Goal: Transaction & Acquisition: Purchase product/service

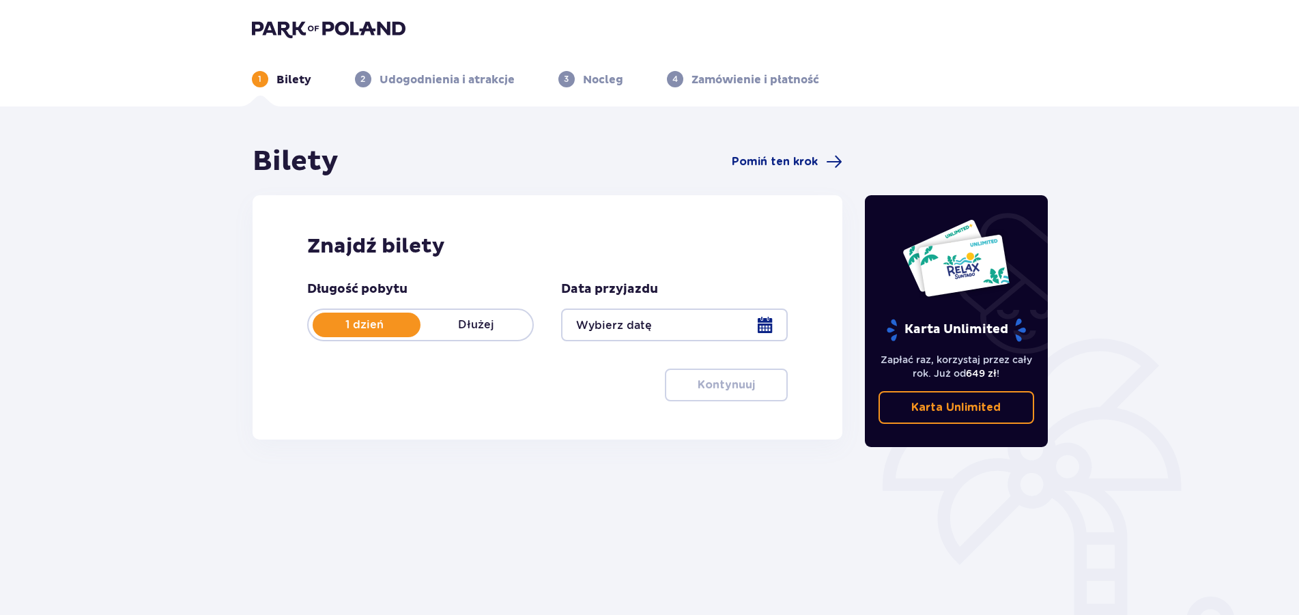
click at [764, 324] on div at bounding box center [674, 324] width 227 height 33
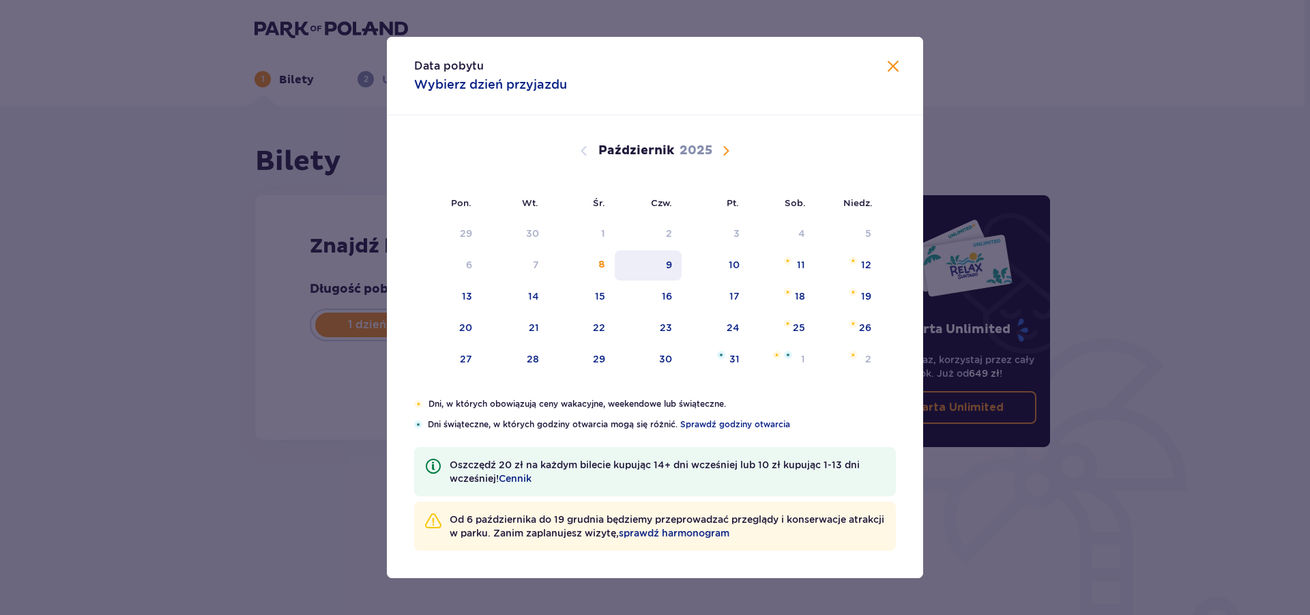
click at [667, 266] on div "9" at bounding box center [649, 265] width 68 height 30
type input "[DATE]"
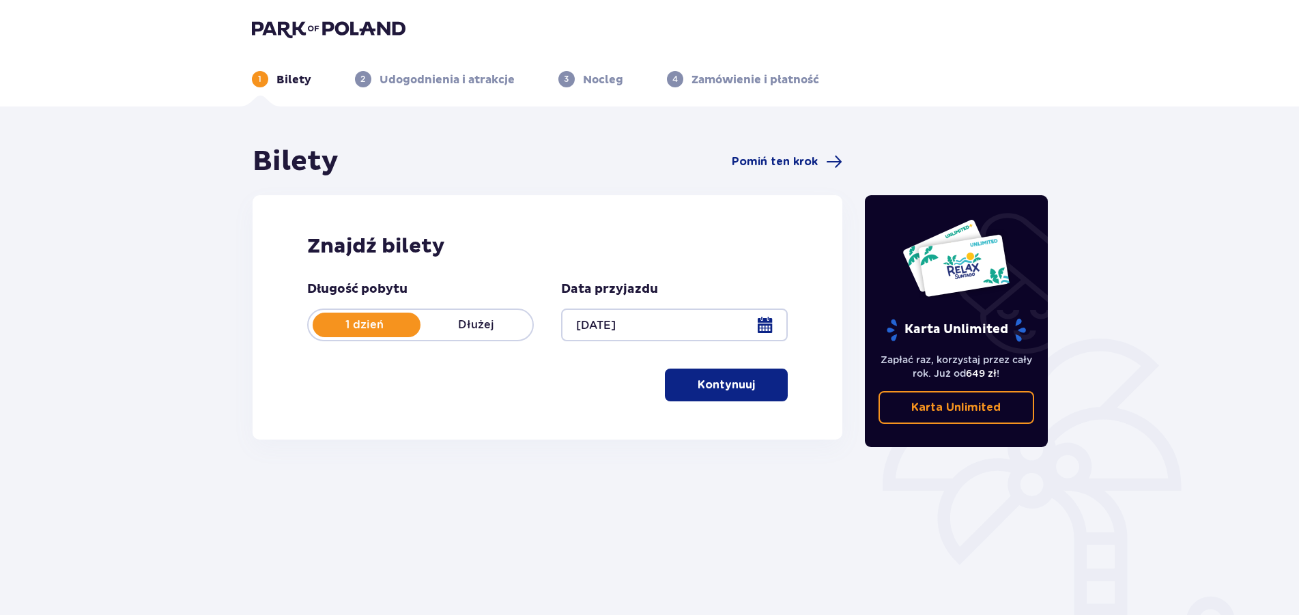
click at [762, 325] on div at bounding box center [674, 324] width 227 height 33
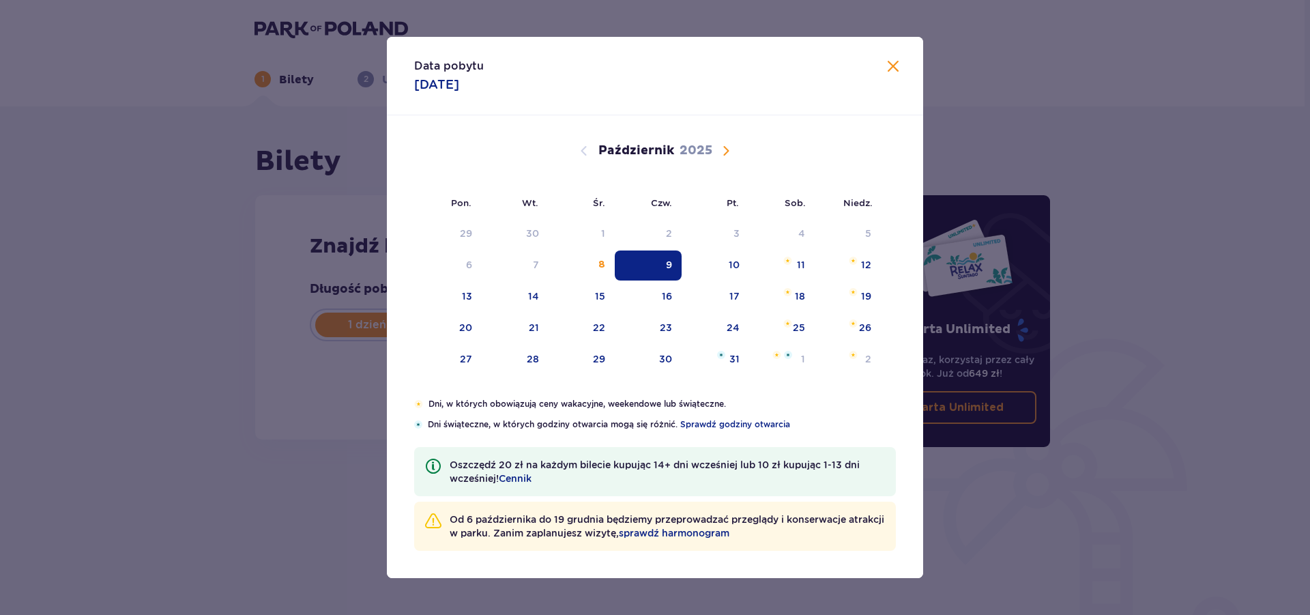
click at [654, 268] on div "9" at bounding box center [649, 265] width 68 height 30
click at [891, 65] on div "1 Bilety 2 Udogodnienia i atrakcje 3 Nocleg 4 Zamówienie i płatność" at bounding box center [653, 62] width 818 height 49
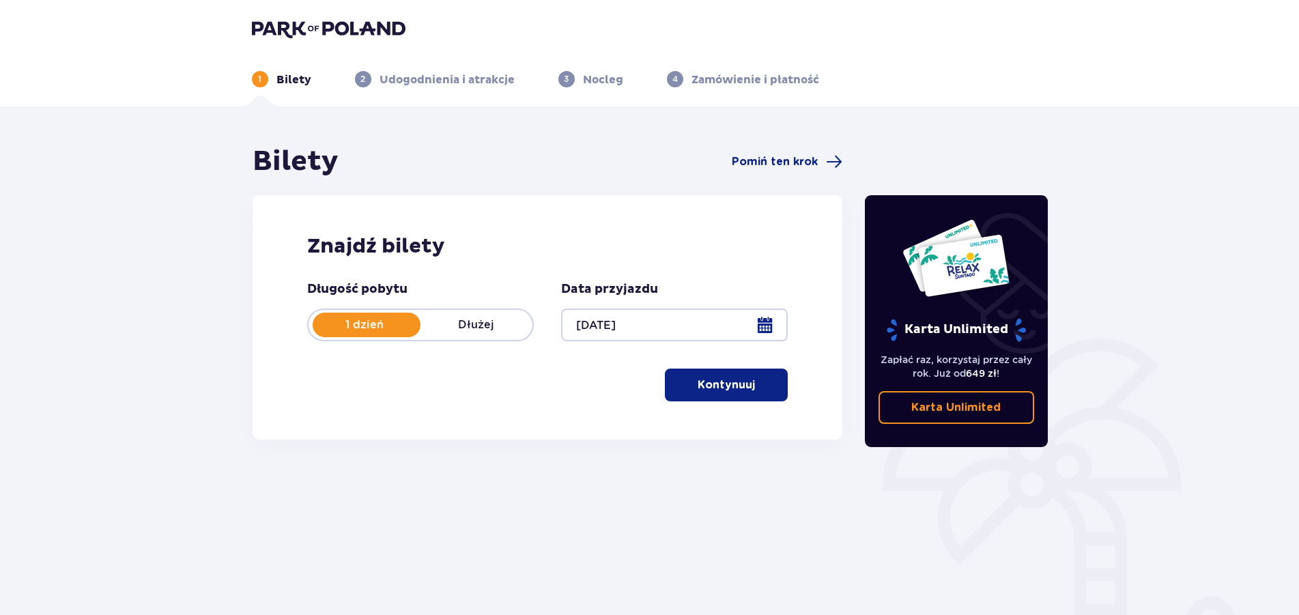
click at [734, 379] on p "Kontynuuj" at bounding box center [726, 384] width 57 height 15
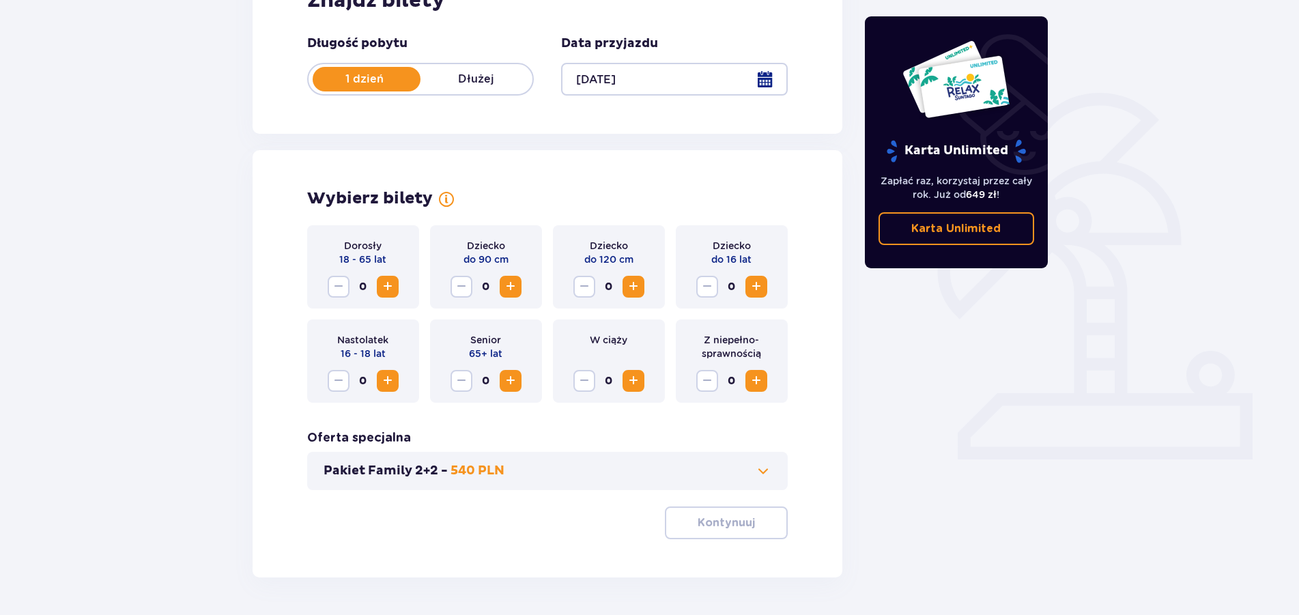
scroll to position [290, 0]
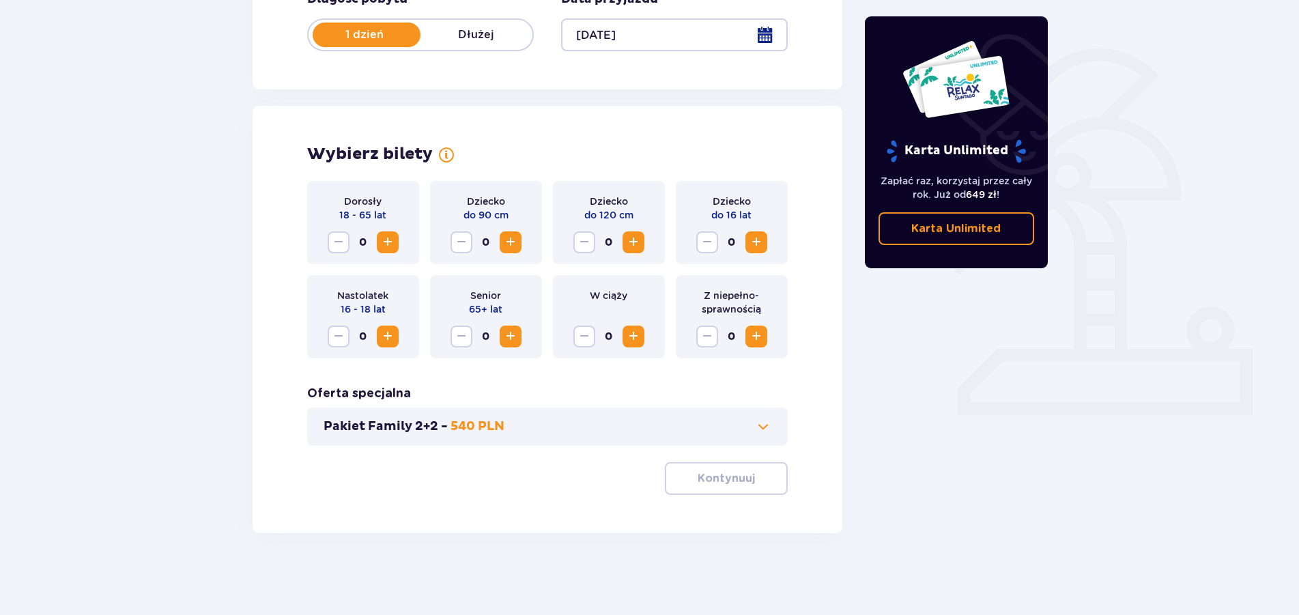
click at [387, 240] on span "Zwiększ" at bounding box center [387, 242] width 16 height 16
click at [766, 242] on button "Zwiększ" at bounding box center [756, 242] width 22 height 22
click at [747, 481] on button "Kontynuuj" at bounding box center [726, 478] width 123 height 33
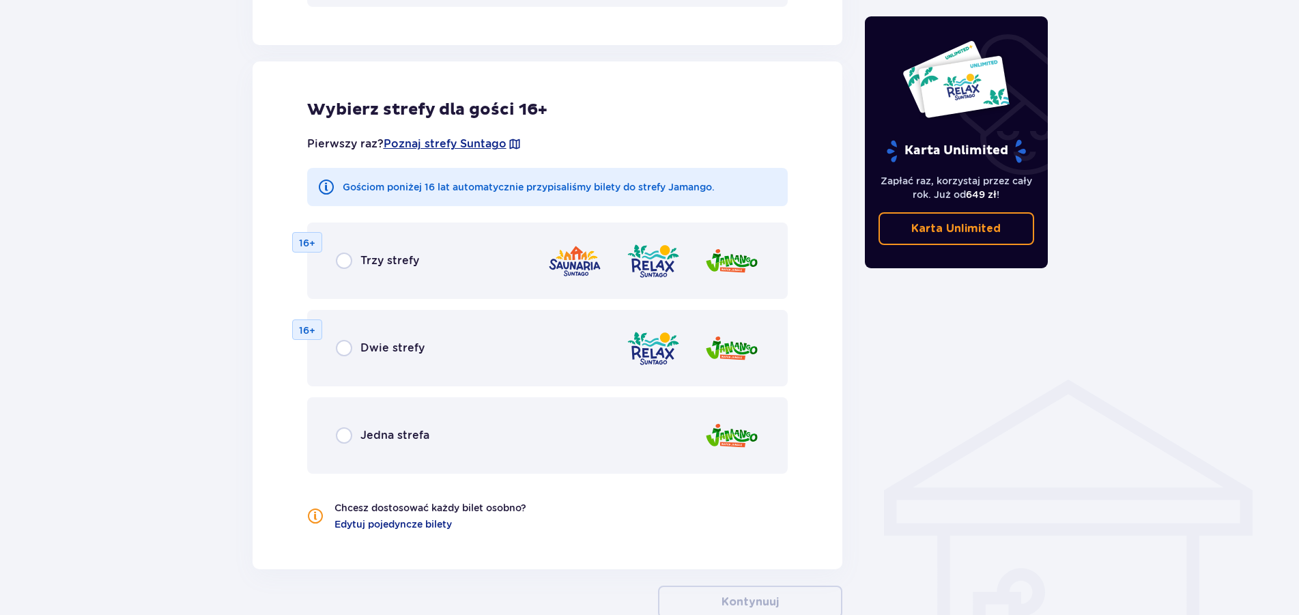
scroll to position [758, 0]
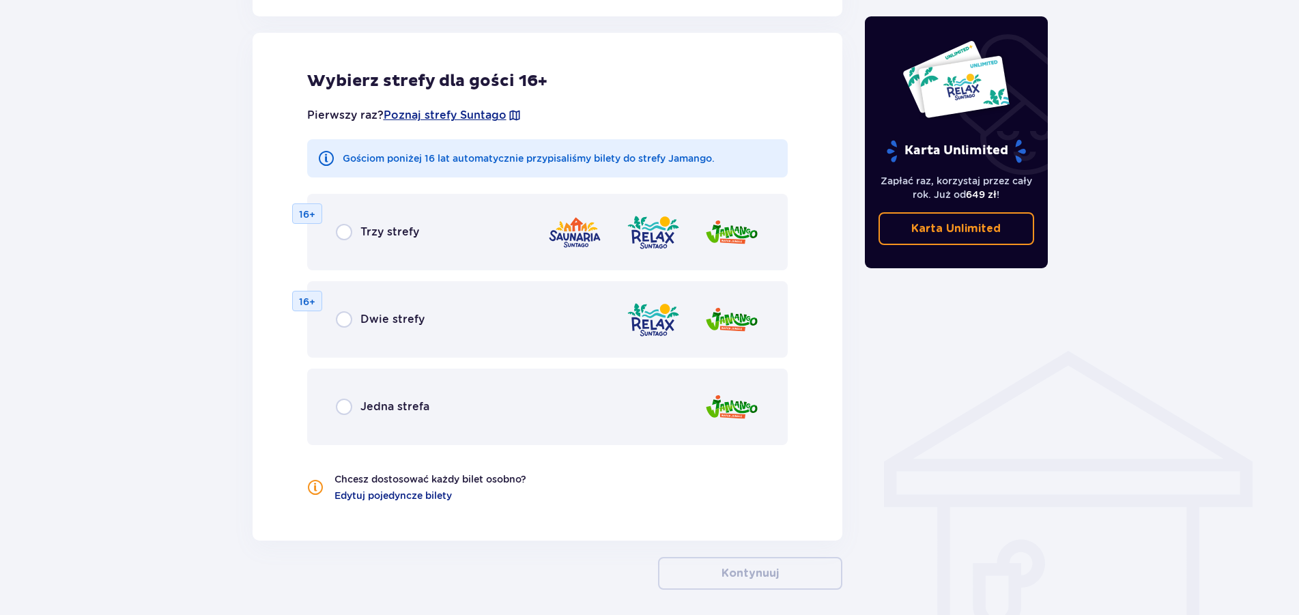
click at [345, 407] on input "radio" at bounding box center [344, 407] width 16 height 16
radio input "true"
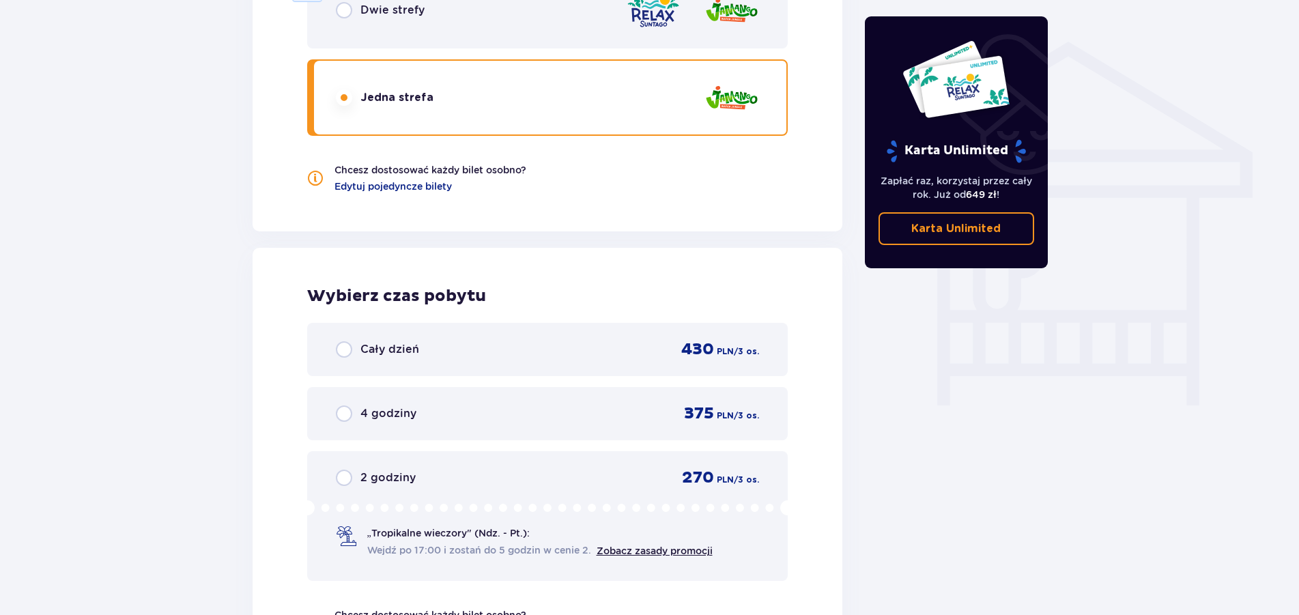
scroll to position [1050, 0]
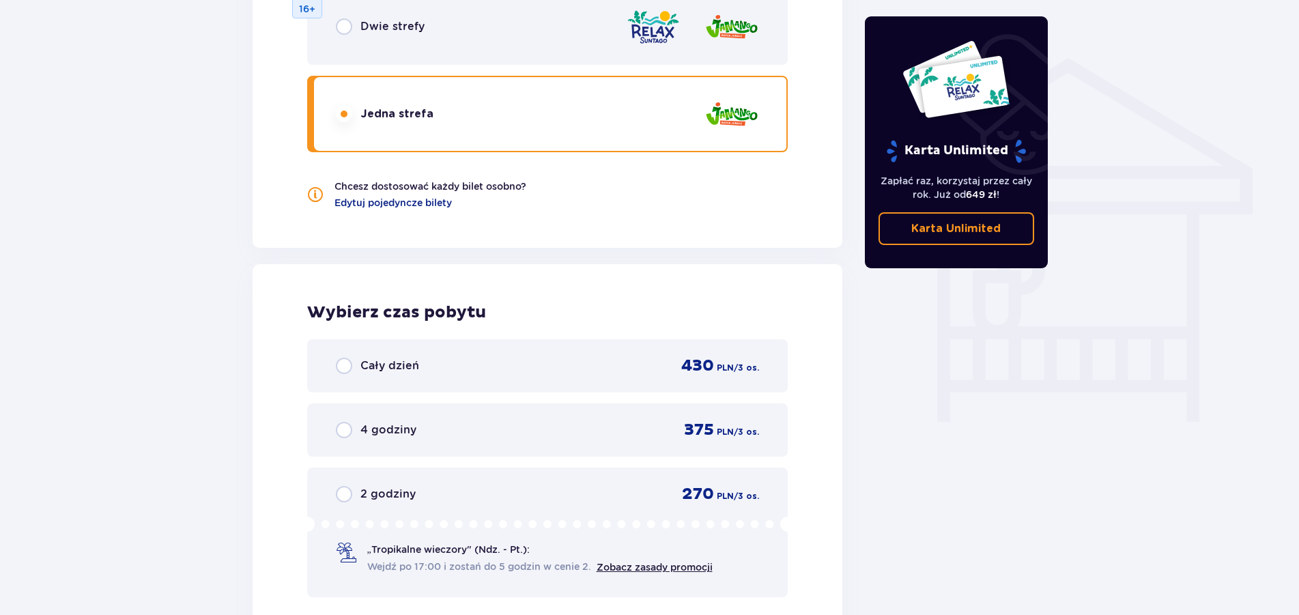
click at [345, 426] on input "radio" at bounding box center [344, 430] width 16 height 16
radio input "true"
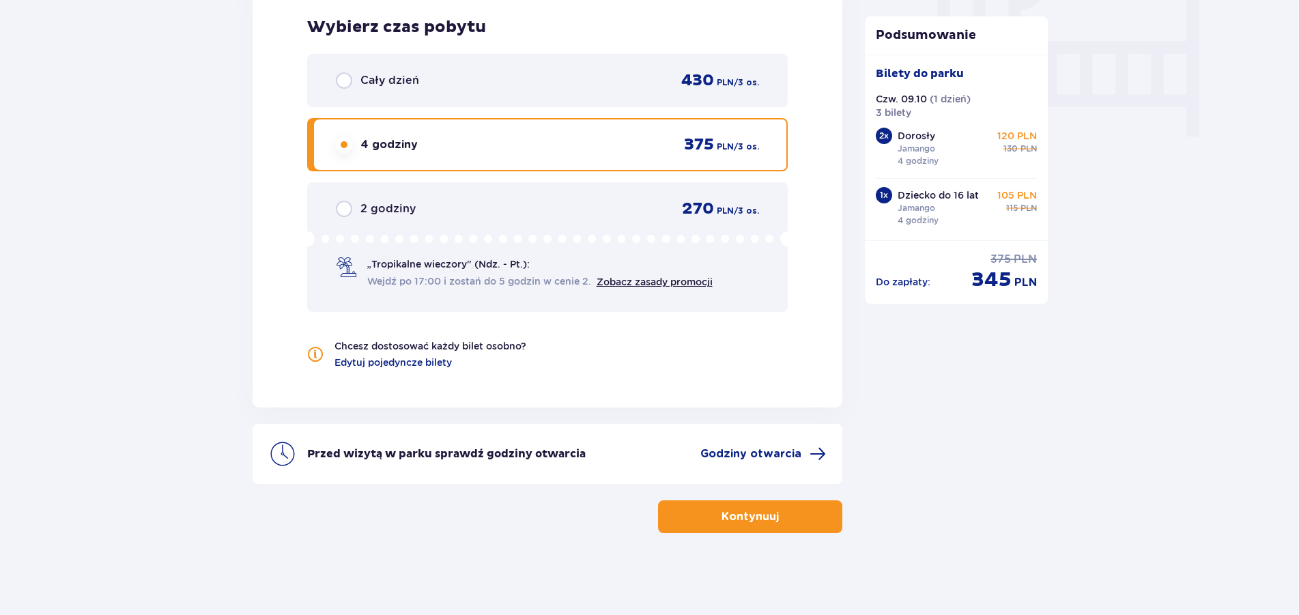
scroll to position [1266, 0]
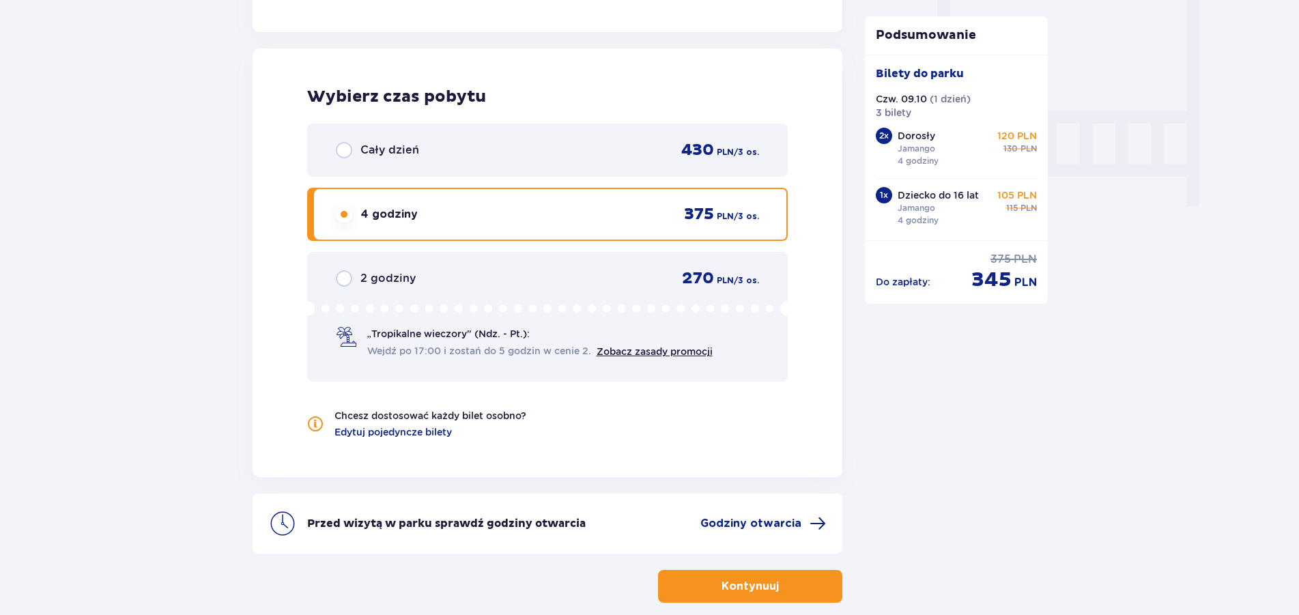
click at [345, 148] on input "radio" at bounding box center [344, 150] width 16 height 16
radio input "true"
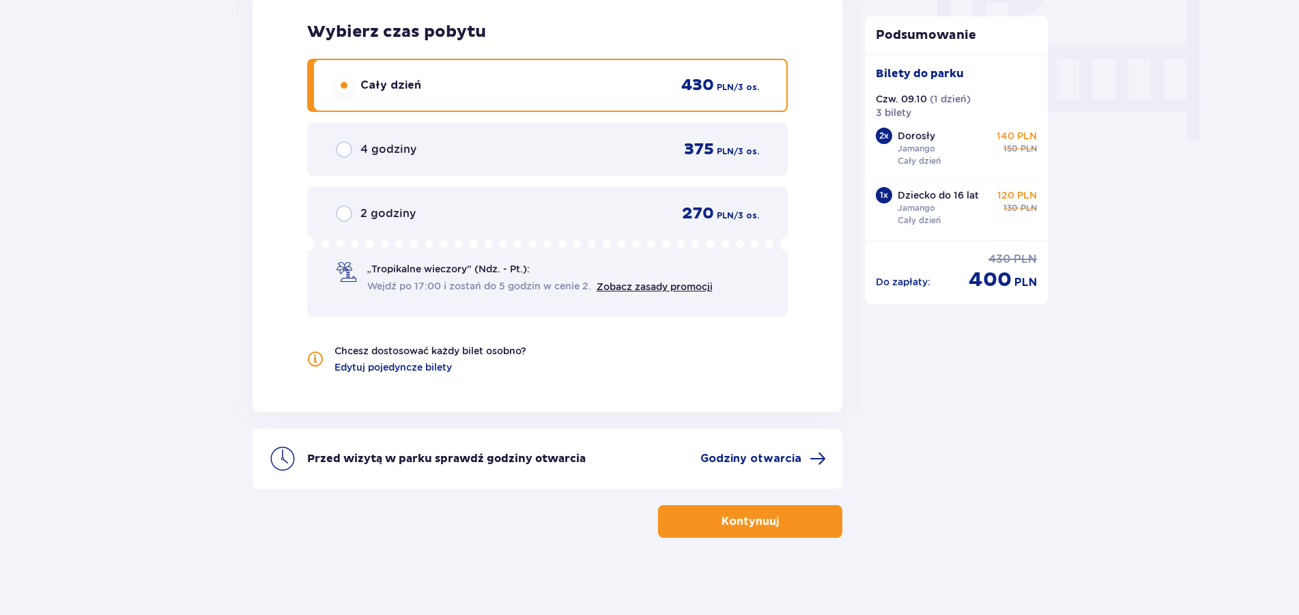
scroll to position [1336, 0]
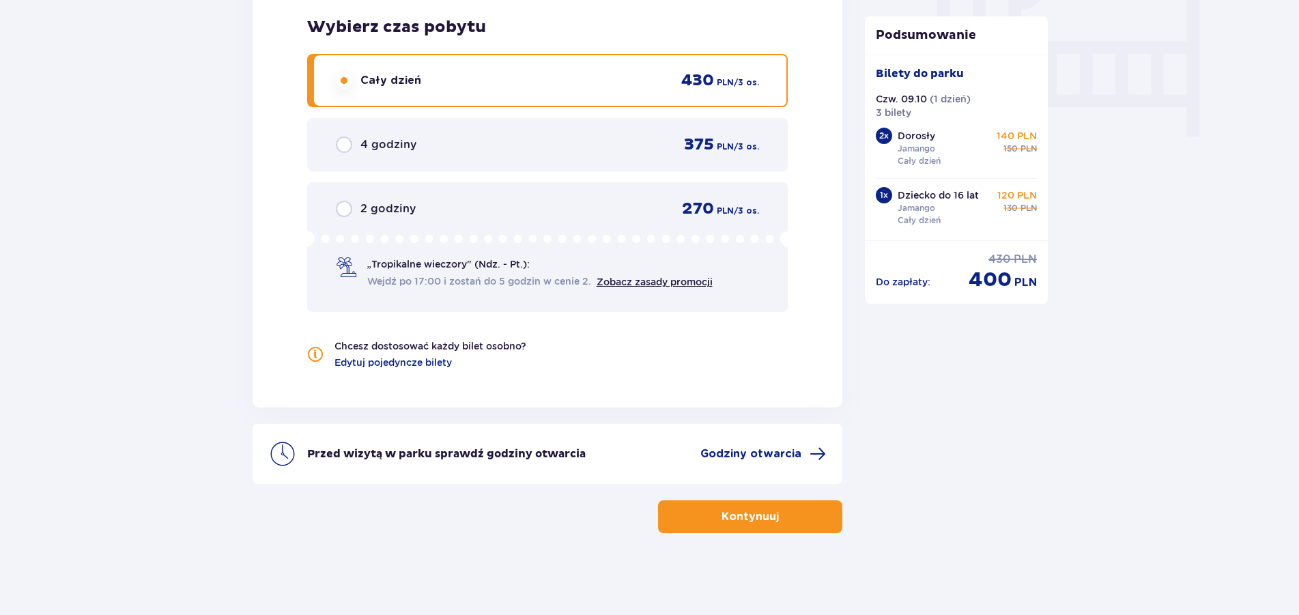
click at [345, 145] on input "radio" at bounding box center [344, 144] width 16 height 16
radio input "true"
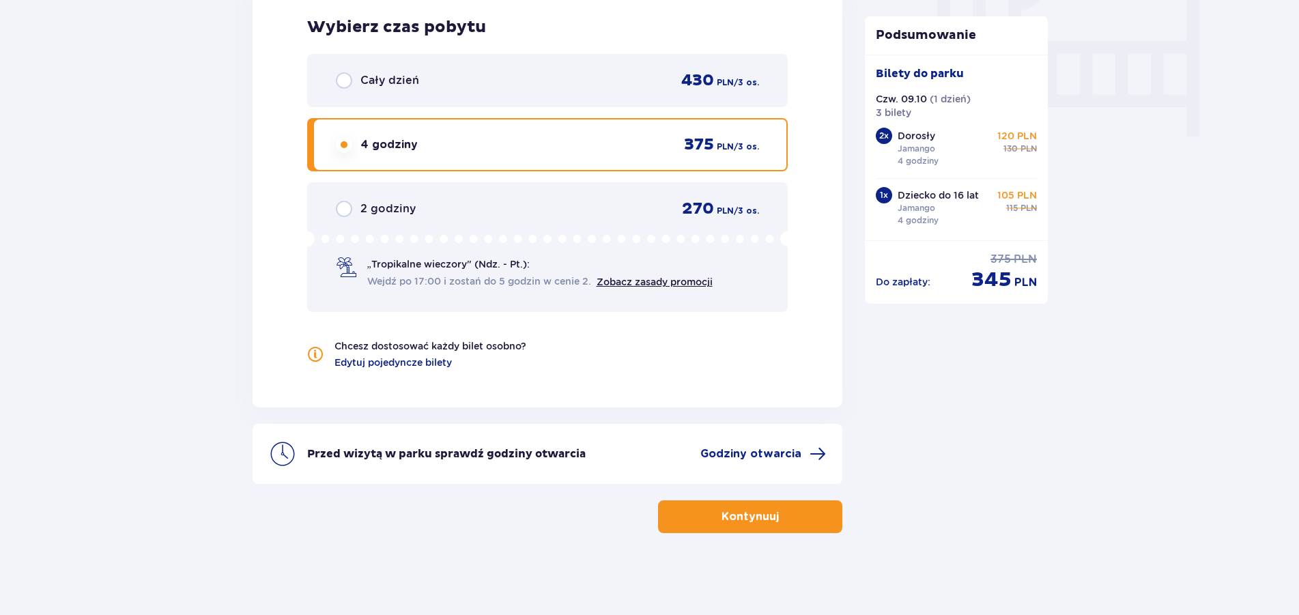
click at [349, 209] on input "radio" at bounding box center [344, 209] width 16 height 16
radio input "true"
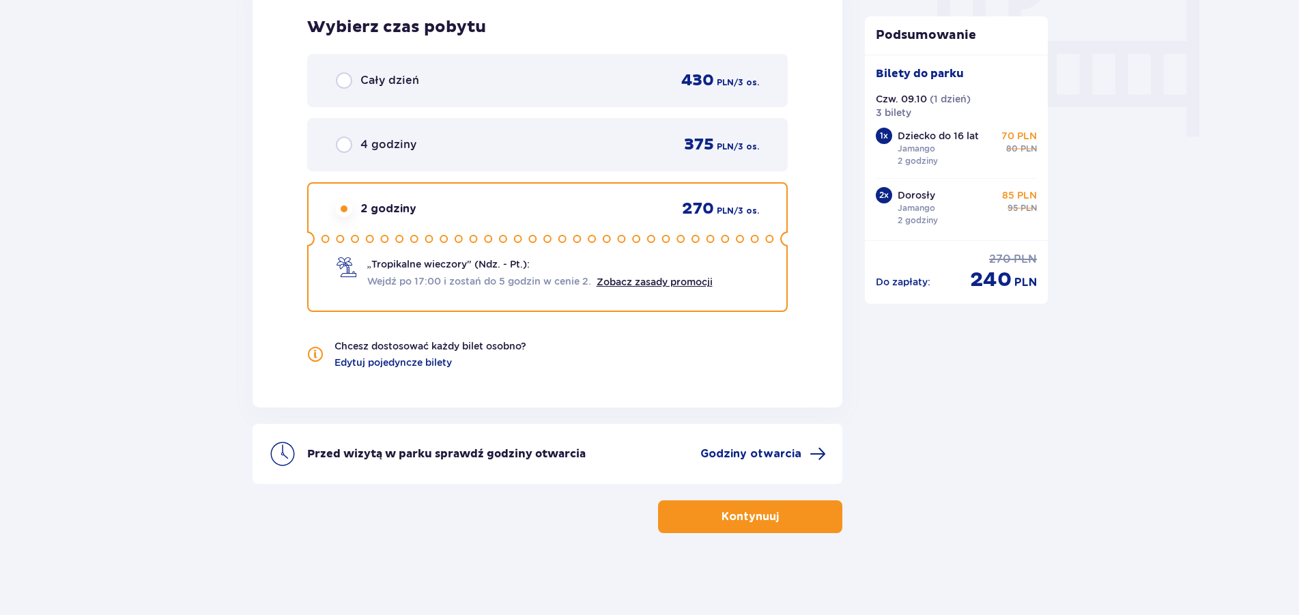
click at [356, 238] on circle at bounding box center [354, 238] width 7 height 7
drag, startPoint x: 411, startPoint y: 239, endPoint x: 592, endPoint y: 240, distance: 181.5
click at [590, 240] on icon at bounding box center [547, 238] width 481 height 15
click at [640, 282] on link "Zobacz zasady promocji" at bounding box center [655, 281] width 116 height 11
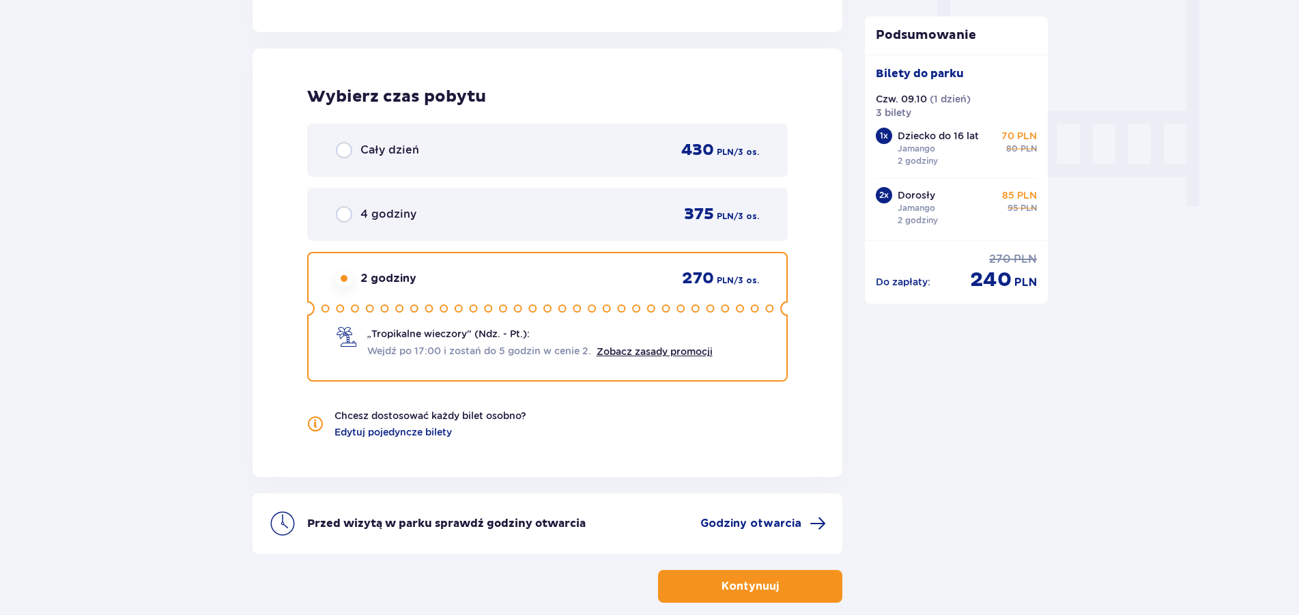
click at [745, 282] on span "/ 3 os." at bounding box center [746, 280] width 25 height 12
click at [706, 212] on span "375" at bounding box center [699, 214] width 30 height 20
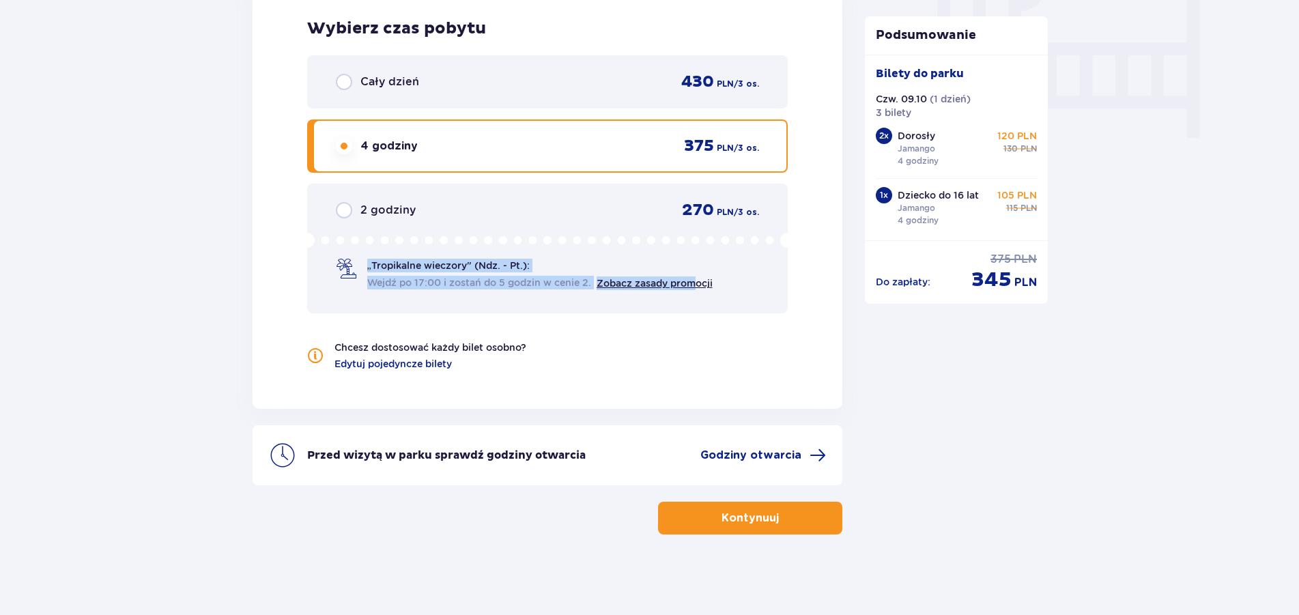
click at [697, 298] on div "2 godziny 270 PLN / 3 os. „Tropikalne wieczory" (Ndz. - Pt.): Wejdź po 17:00 i …" at bounding box center [547, 249] width 481 height 130
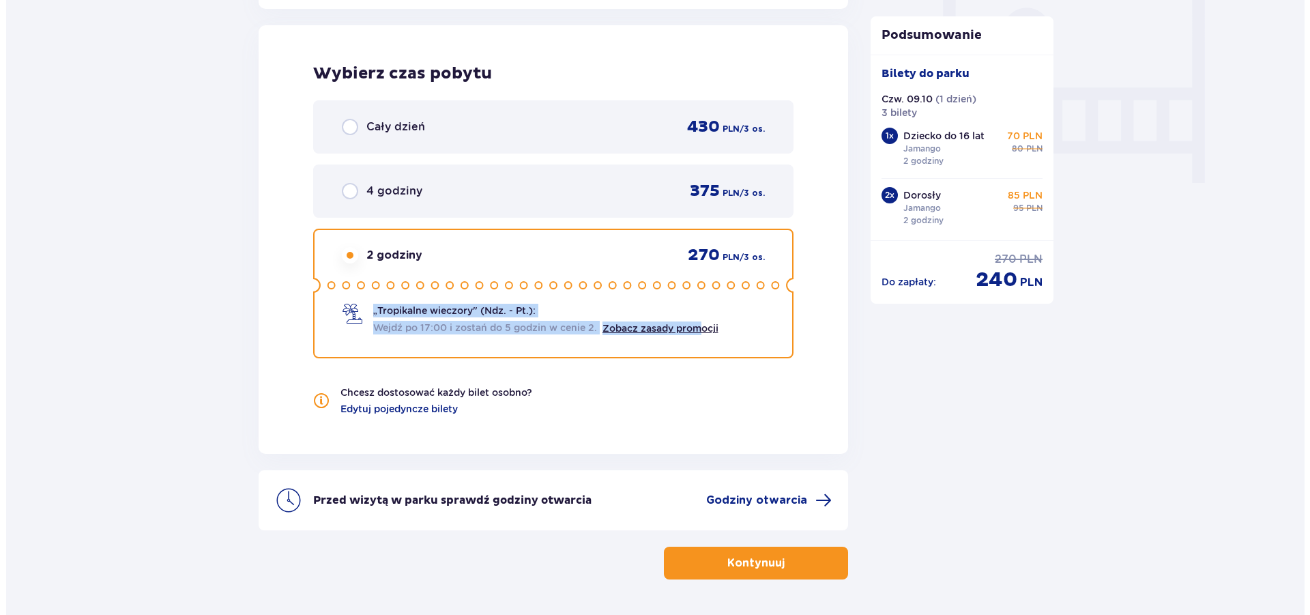
scroll to position [1266, 0]
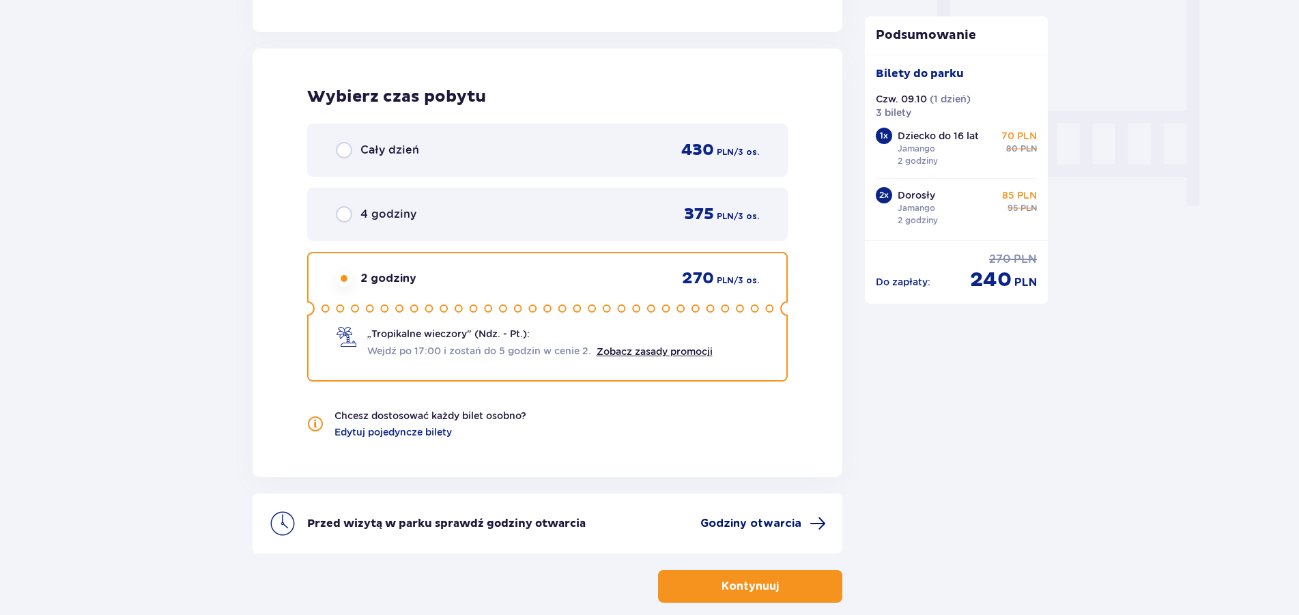
click at [728, 523] on span "Godziny otwarcia" at bounding box center [750, 523] width 101 height 15
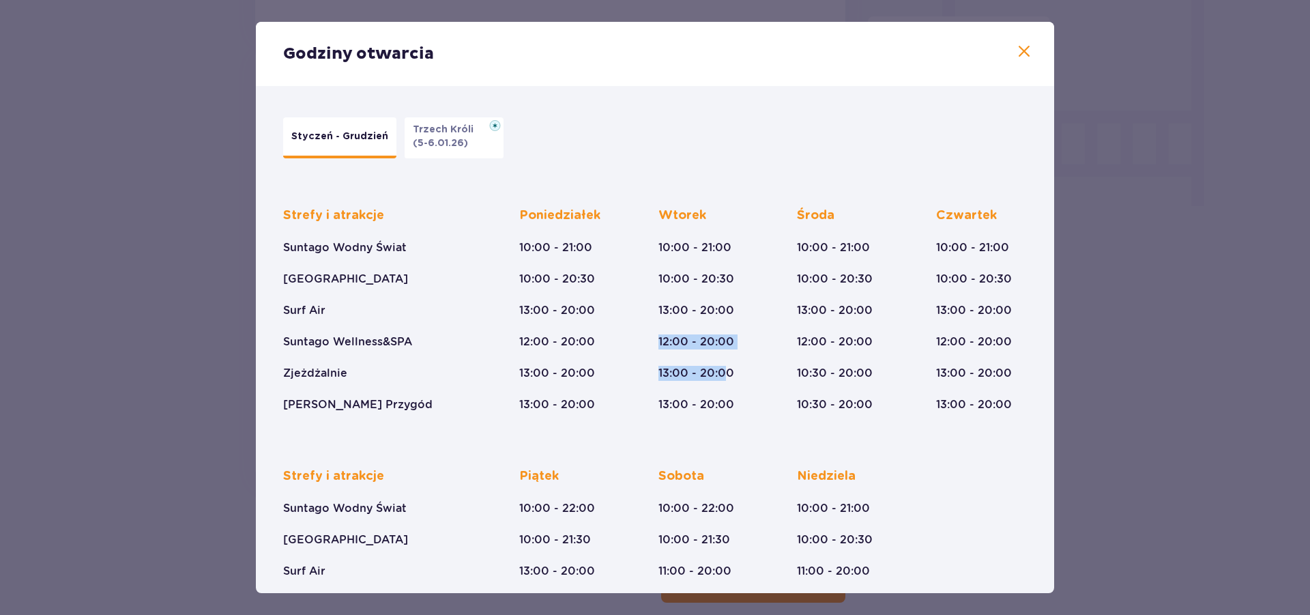
drag, startPoint x: 653, startPoint y: 346, endPoint x: 719, endPoint y: 376, distance: 72.7
click at [719, 376] on div "Strefy i atrakcje Suntago Wodny Świat Crocodile Island Surf Air Suntago Wellnes…" at bounding box center [655, 299] width 744 height 227
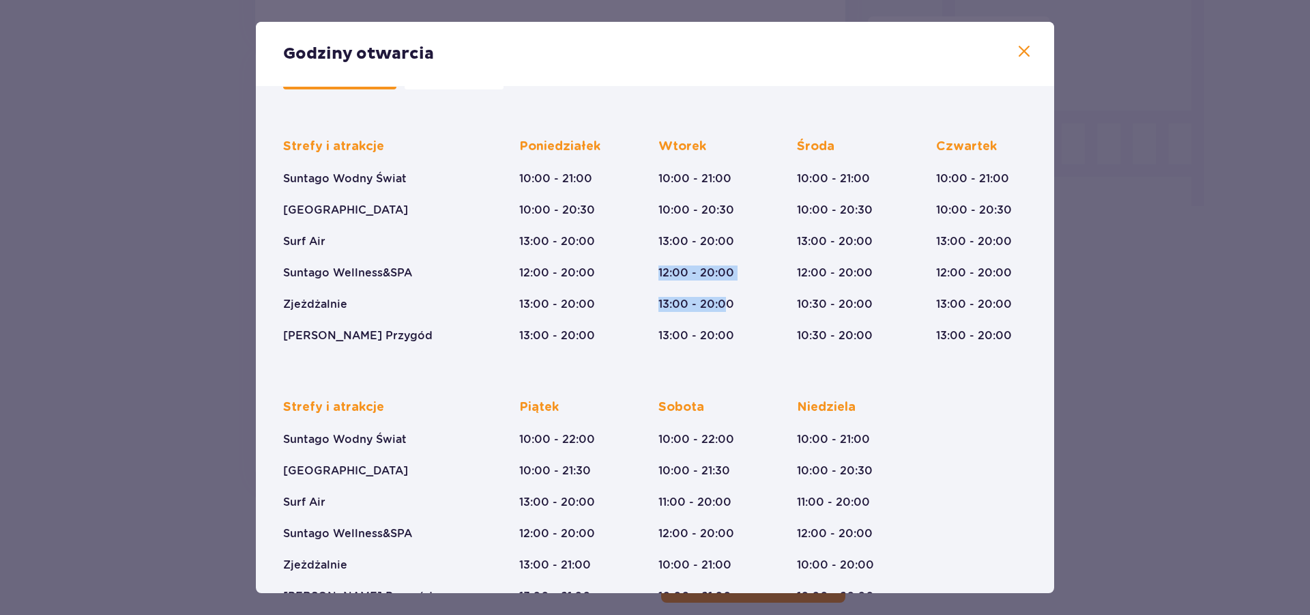
scroll to position [29, 0]
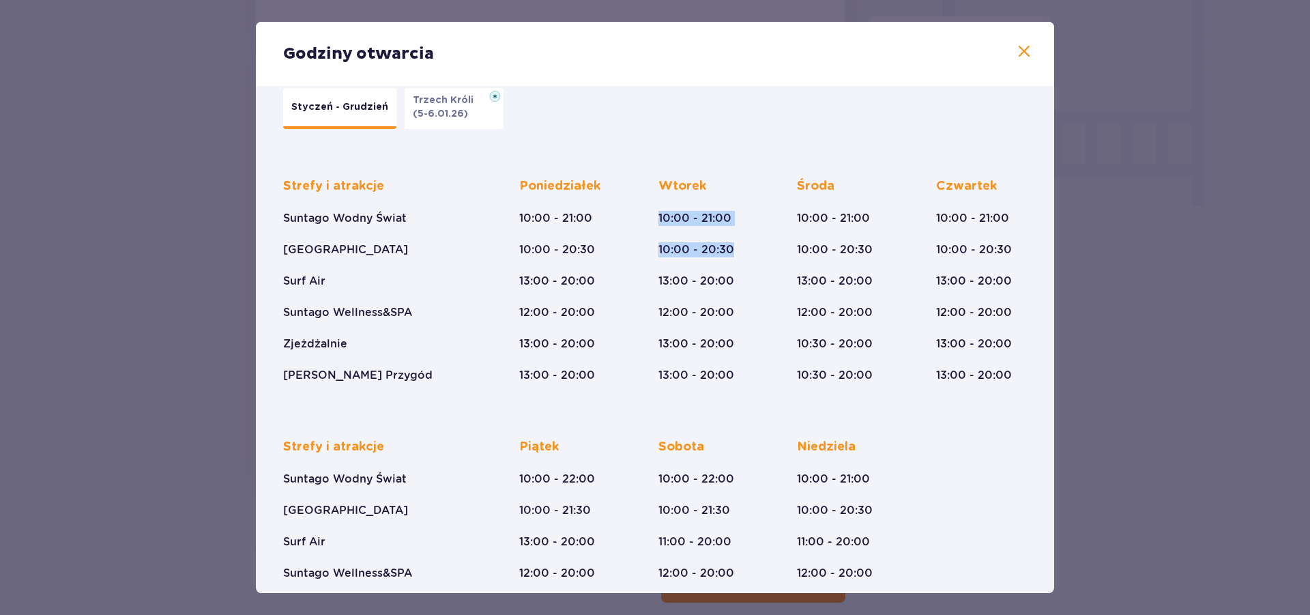
drag, startPoint x: 651, startPoint y: 214, endPoint x: 729, endPoint y: 218, distance: 77.9
click at [729, 218] on div "Strefy i atrakcje Suntago Wodny Świat Crocodile Island Surf Air Suntago Wellnes…" at bounding box center [655, 269] width 744 height 227
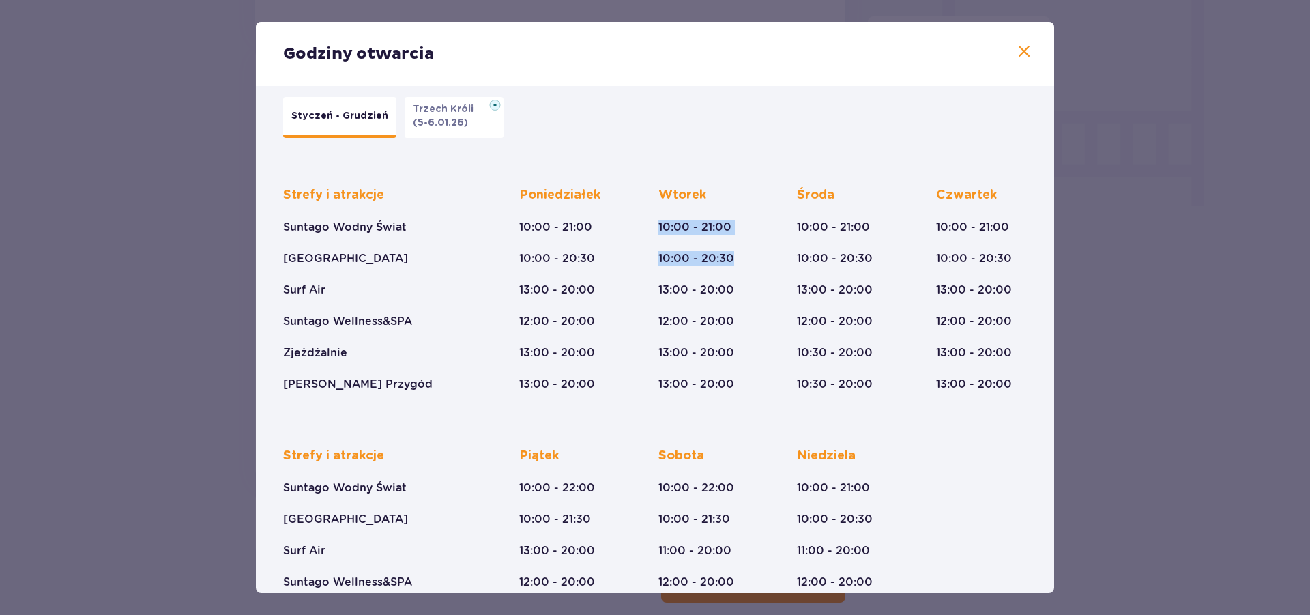
scroll to position [0, 0]
